Goal: Task Accomplishment & Management: Manage account settings

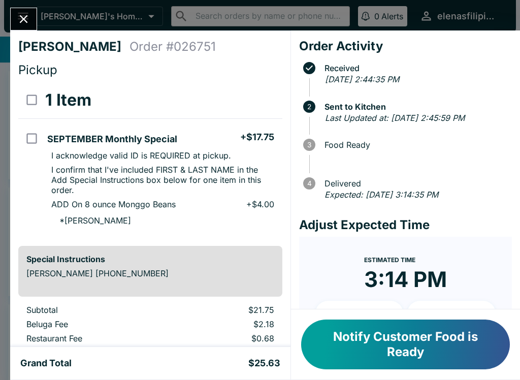
click at [18, 14] on icon "Close" at bounding box center [24, 19] width 14 height 14
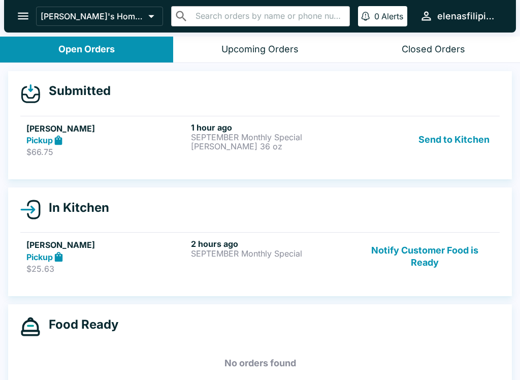
click at [177, 141] on div "Pickup" at bounding box center [106, 140] width 160 height 12
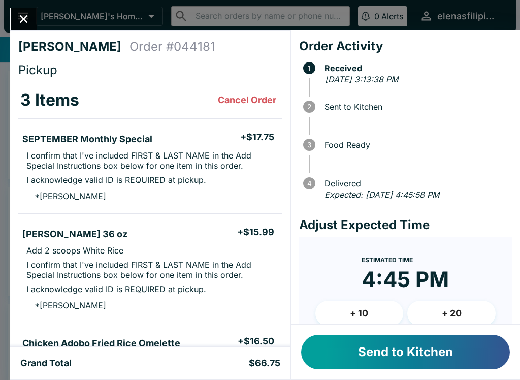
click at [145, 145] on li "SEPTEMBER Monthly Special + $17.75" at bounding box center [150, 137] width 264 height 21
click at [425, 349] on button "Send to Kitchen" at bounding box center [405, 351] width 209 height 35
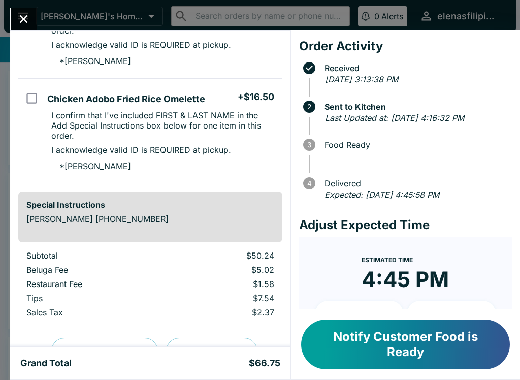
scroll to position [265, 0]
click at [16, 16] on button "Close" at bounding box center [24, 19] width 26 height 22
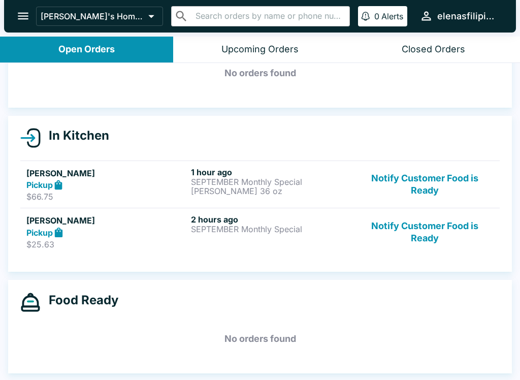
scroll to position [57, 0]
click at [293, 184] on p "SEPTEMBER Monthly Special" at bounding box center [271, 181] width 160 height 9
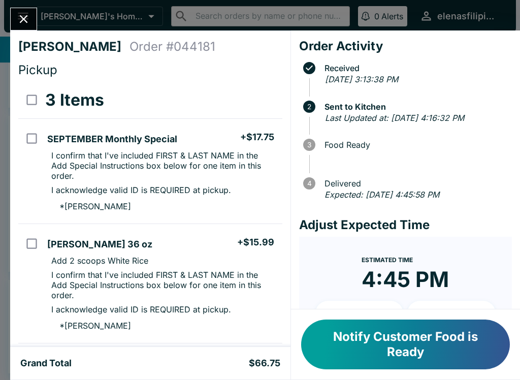
click at [25, 22] on icon "Close" at bounding box center [24, 19] width 14 height 14
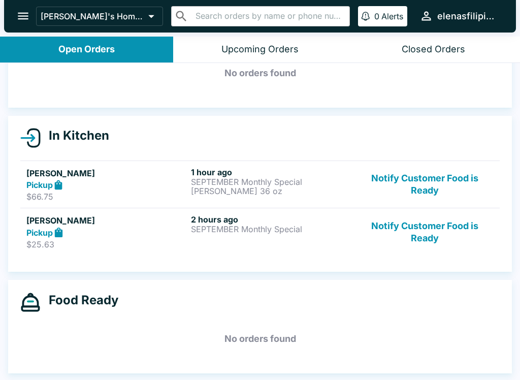
click at [135, 230] on div "Pickup" at bounding box center [106, 232] width 160 height 12
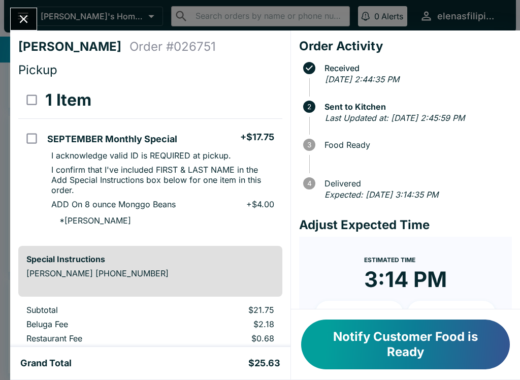
click at [507, 343] on button "Notify Customer Food is Ready" at bounding box center [405, 344] width 209 height 50
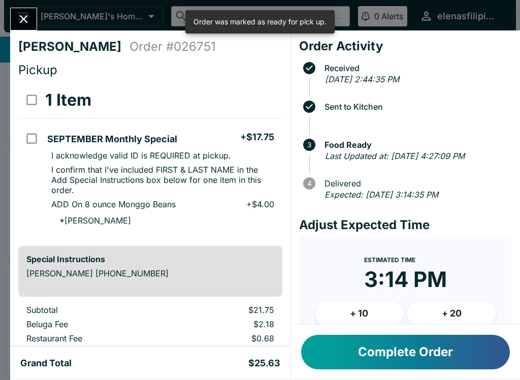
click at [493, 368] on button "Complete Order" at bounding box center [405, 351] width 209 height 35
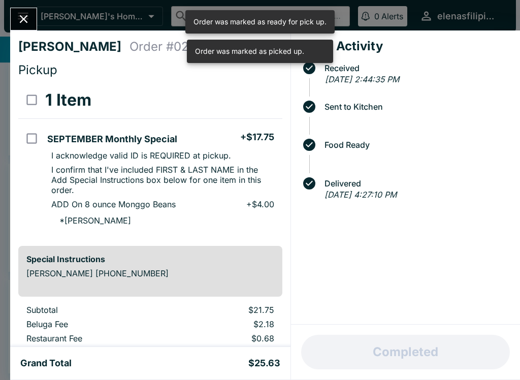
click at [21, 15] on icon "Close" at bounding box center [24, 19] width 14 height 14
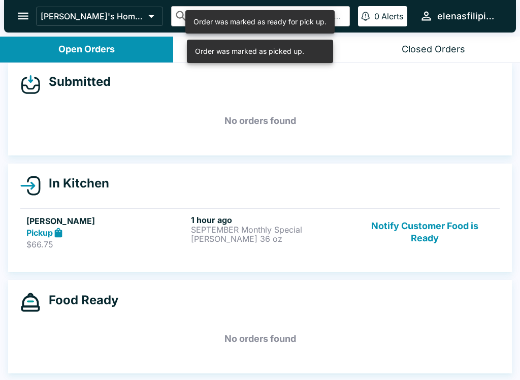
scroll to position [2, 0]
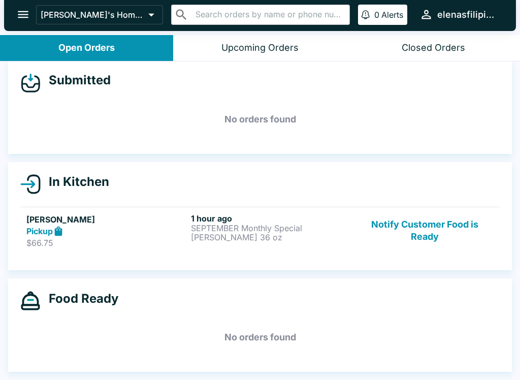
click at [29, 44] on button "Open Orders" at bounding box center [86, 48] width 173 height 26
click at [18, 15] on icon "open drawer" at bounding box center [23, 14] width 11 height 7
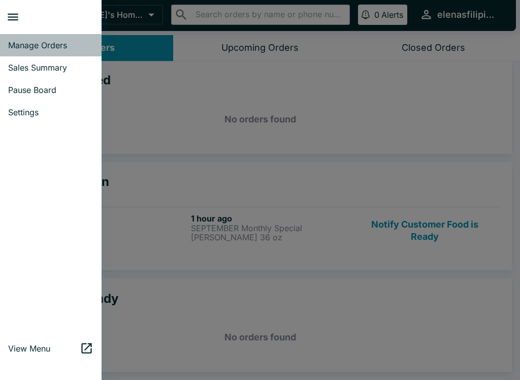
click at [18, 45] on span "Manage Orders" at bounding box center [50, 45] width 85 height 10
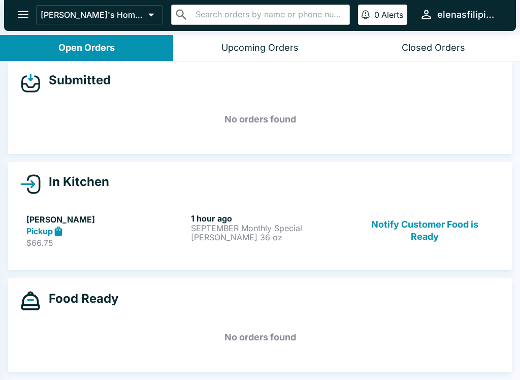
scroll to position [0, 0]
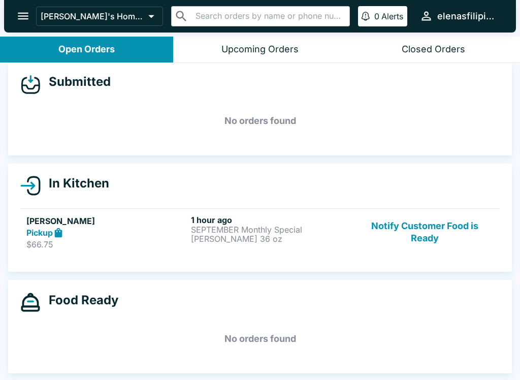
click at [403, 49] on div "Closed Orders" at bounding box center [432, 50] width 63 height 12
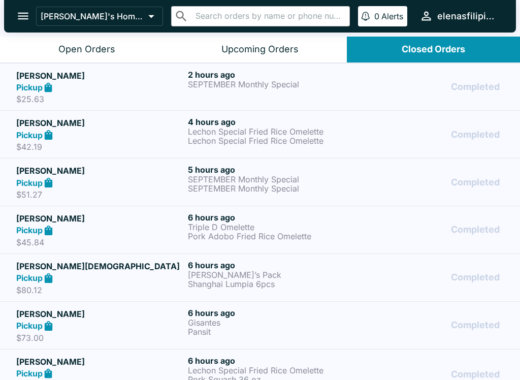
click at [69, 47] on div "Open Orders" at bounding box center [86, 50] width 57 height 12
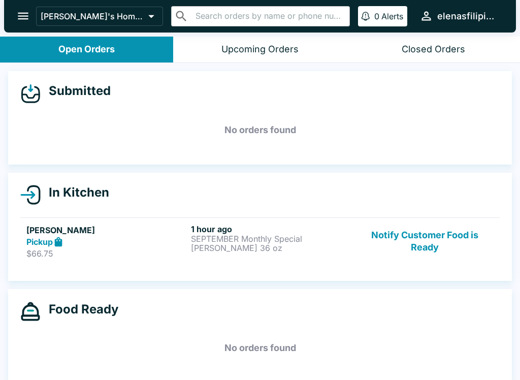
click at [440, 242] on button "Notify Customer Food is Ready" at bounding box center [425, 241] width 138 height 35
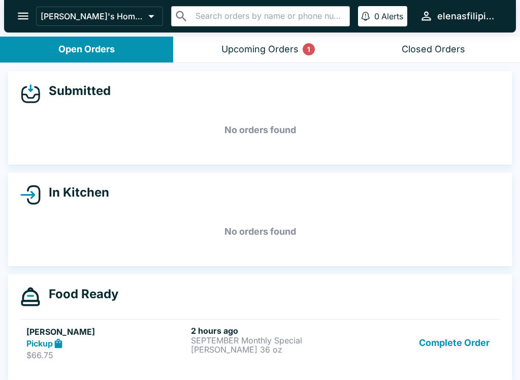
click at [476, 345] on button "Complete Order" at bounding box center [454, 342] width 79 height 35
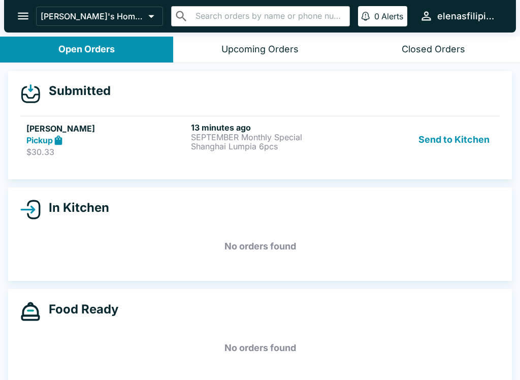
click at [252, 139] on p "SEPTEMBER Monthly Special" at bounding box center [271, 136] width 160 height 9
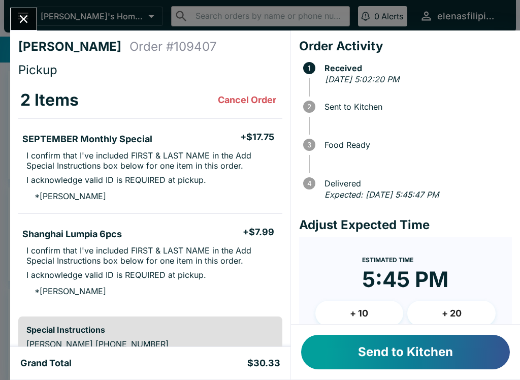
click at [361, 356] on button "Send to Kitchen" at bounding box center [405, 351] width 209 height 35
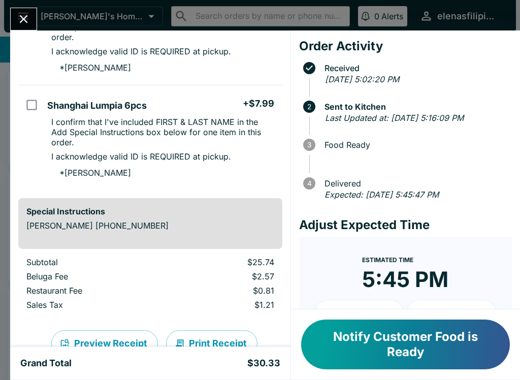
scroll to position [153, 0]
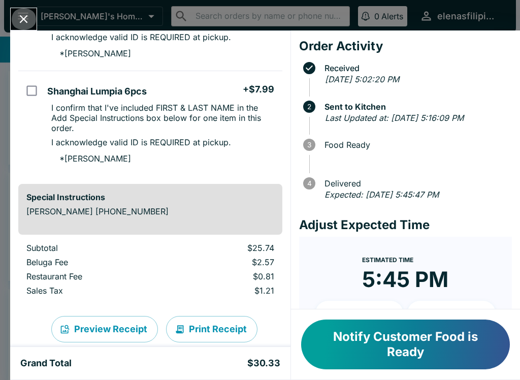
click at [27, 15] on icon "Close" at bounding box center [24, 19] width 8 height 8
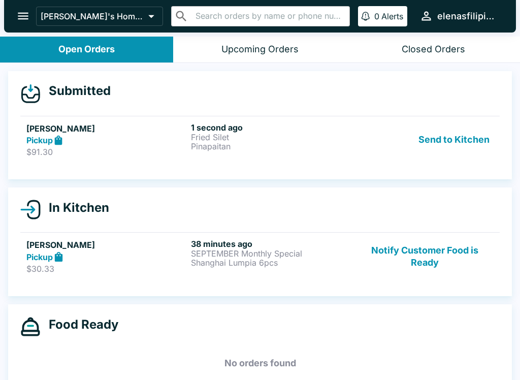
click at [278, 147] on p "Pinapaitan" at bounding box center [271, 146] width 160 height 9
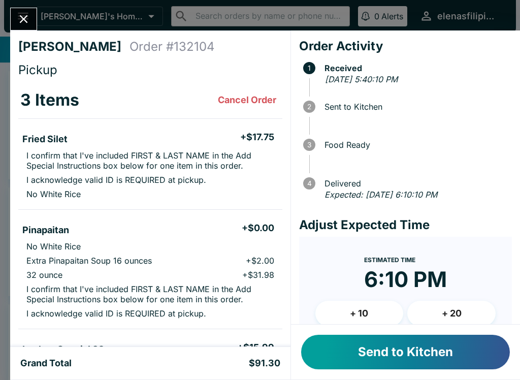
click at [359, 353] on button "Send to Kitchen" at bounding box center [405, 351] width 209 height 35
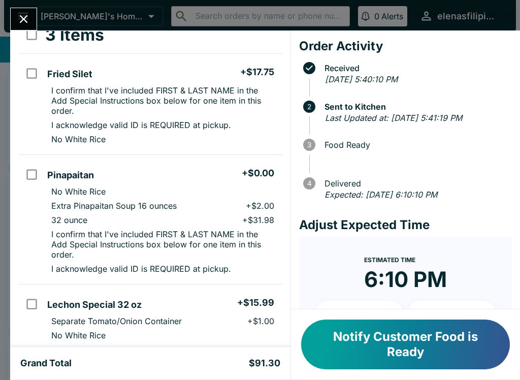
scroll to position [64, 0]
click at [377, 342] on button "Notify Customer Food is Ready" at bounding box center [405, 344] width 209 height 50
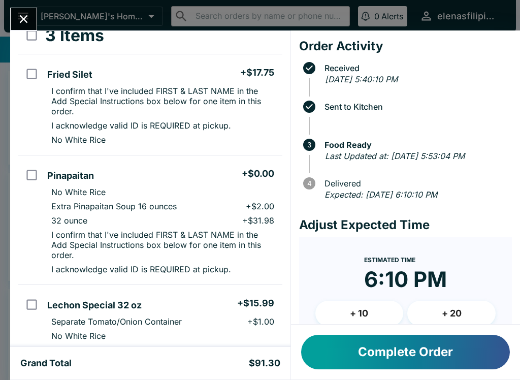
click at [19, 16] on icon "Close" at bounding box center [24, 19] width 14 height 14
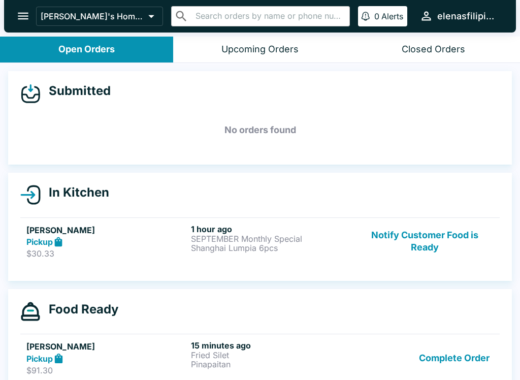
click at [443, 252] on button "Notify Customer Food is Ready" at bounding box center [425, 241] width 138 height 35
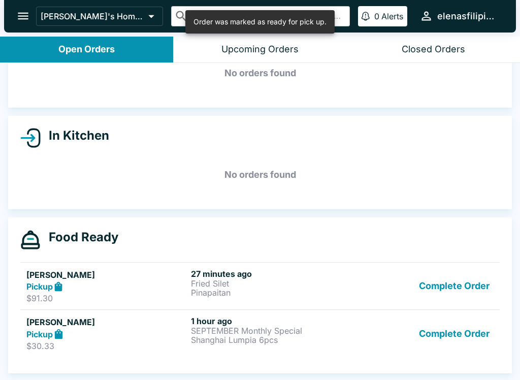
click at [445, 337] on button "Complete Order" at bounding box center [454, 333] width 79 height 35
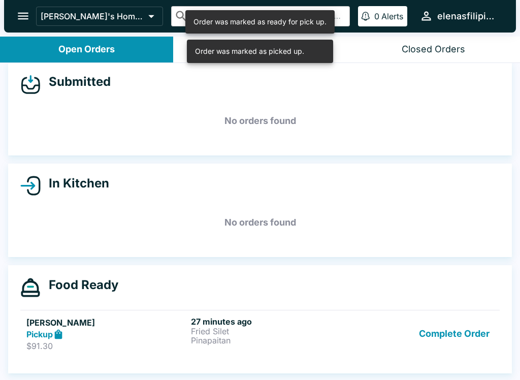
scroll to position [9, 0]
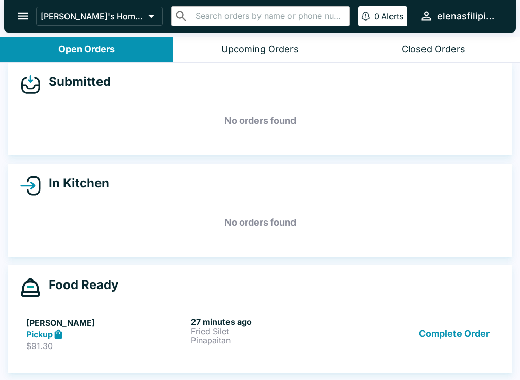
click at [455, 334] on button "Complete Order" at bounding box center [454, 333] width 79 height 35
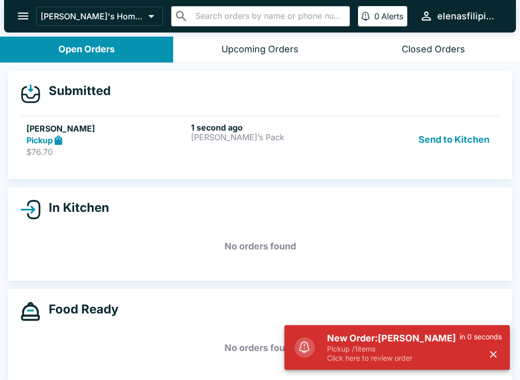
click at [376, 349] on p "Pickup / 1 items" at bounding box center [393, 348] width 132 height 9
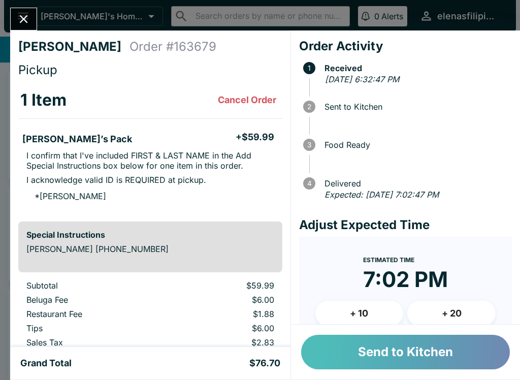
click at [334, 350] on button "Send to Kitchen" at bounding box center [405, 351] width 209 height 35
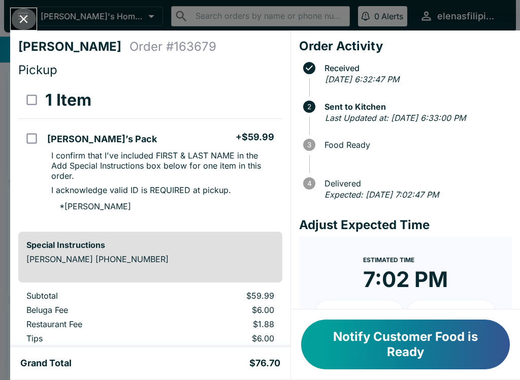
click at [17, 14] on icon "Close" at bounding box center [24, 19] width 14 height 14
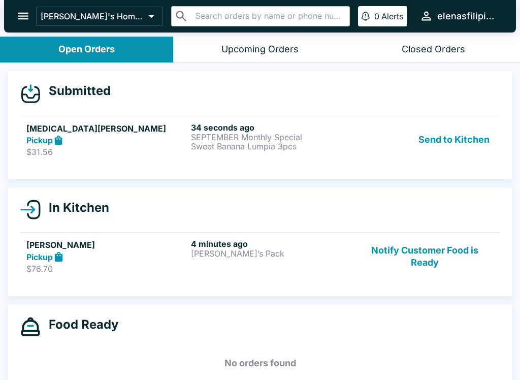
click at [336, 149] on p "Sweet Banana Lumpia 3pcs" at bounding box center [271, 146] width 160 height 9
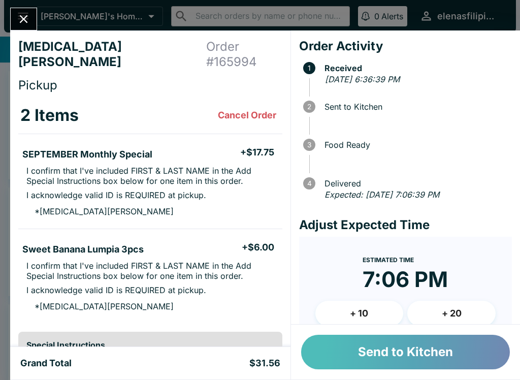
click at [364, 353] on button "Send to Kitchen" at bounding box center [405, 351] width 209 height 35
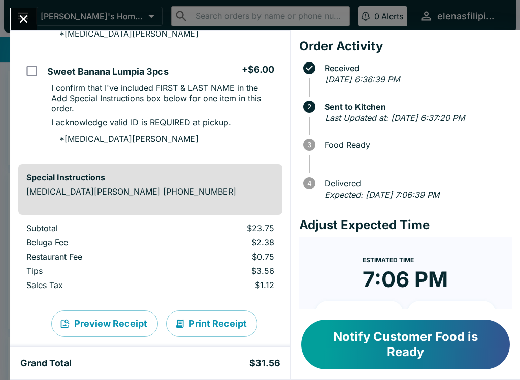
scroll to position [187, 0]
click at [14, 19] on button "Close" at bounding box center [24, 19] width 26 height 22
click at [14, 19] on button "open drawer" at bounding box center [23, 16] width 26 height 26
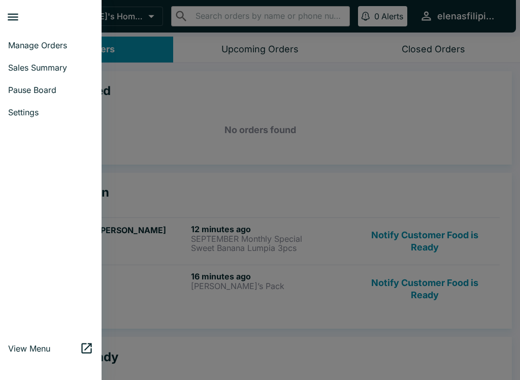
click at [16, 52] on link "Manage Orders" at bounding box center [51, 45] width 102 height 22
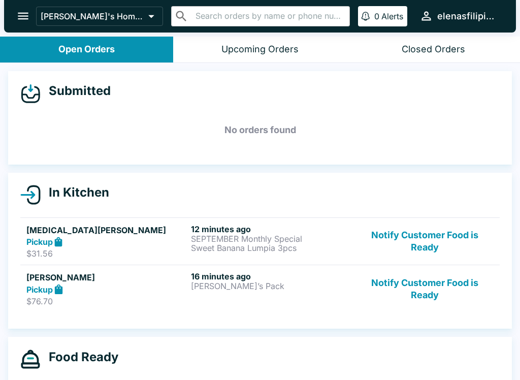
click at [410, 283] on button "Notify Customer Food is Ready" at bounding box center [425, 288] width 138 height 35
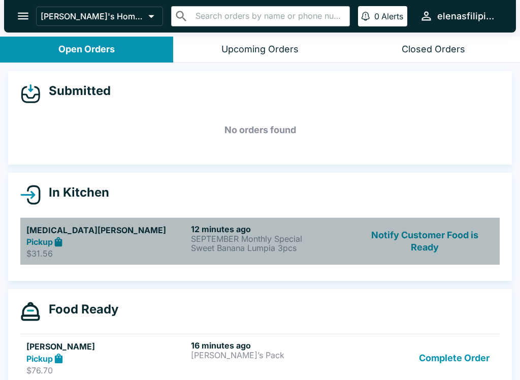
click at [406, 256] on button "Notify Customer Food is Ready" at bounding box center [425, 241] width 138 height 35
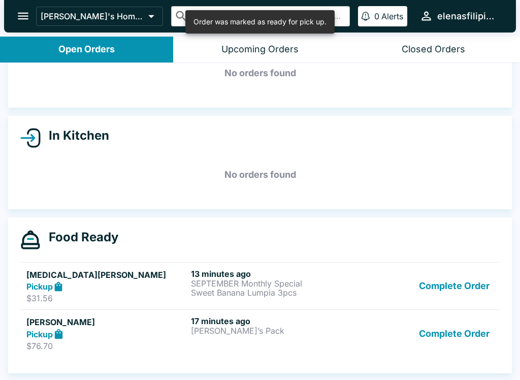
scroll to position [57, 0]
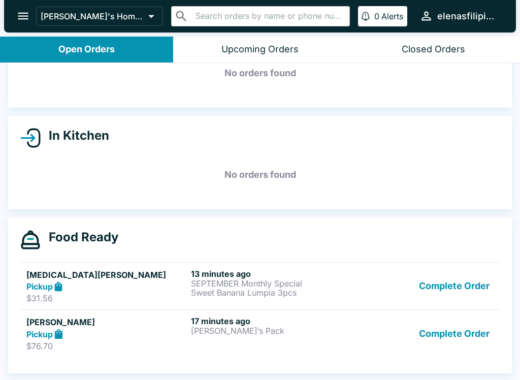
click at [443, 343] on button "Complete Order" at bounding box center [454, 333] width 79 height 35
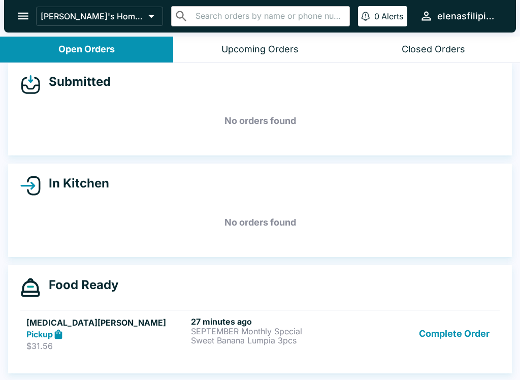
scroll to position [9, 0]
